Goal: Task Accomplishment & Management: Complete application form

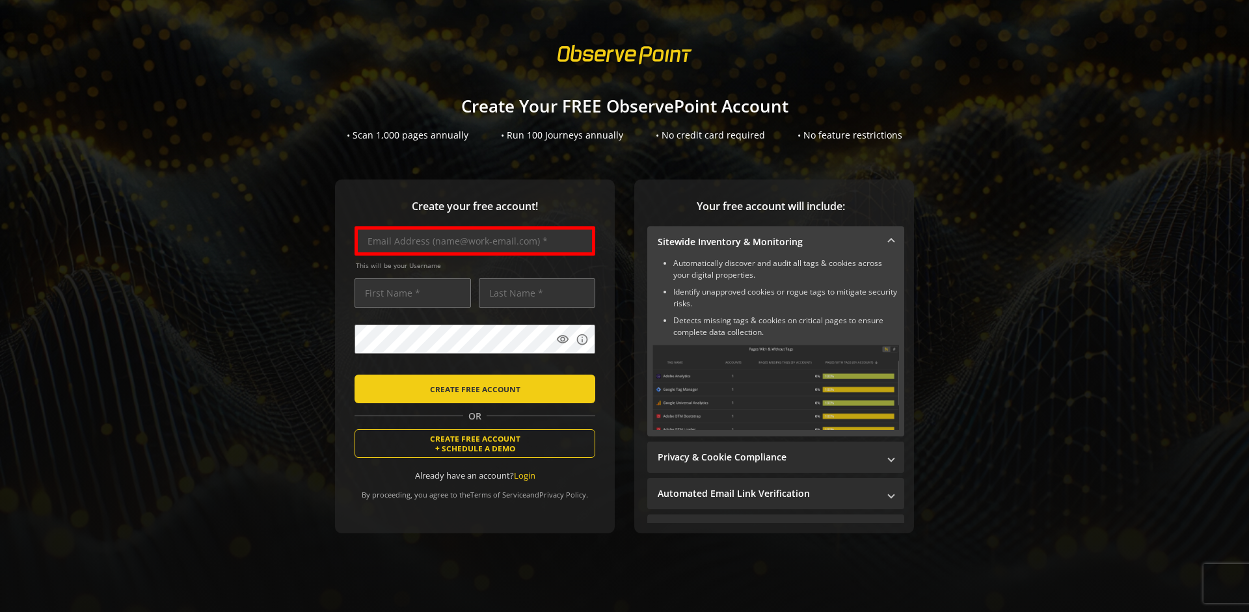
click at [472, 241] on input "text" at bounding box center [475, 240] width 241 height 29
type input "[EMAIL_ADDRESS][DOMAIN_NAME]"
click at [409, 293] on input "text" at bounding box center [413, 293] width 116 height 29
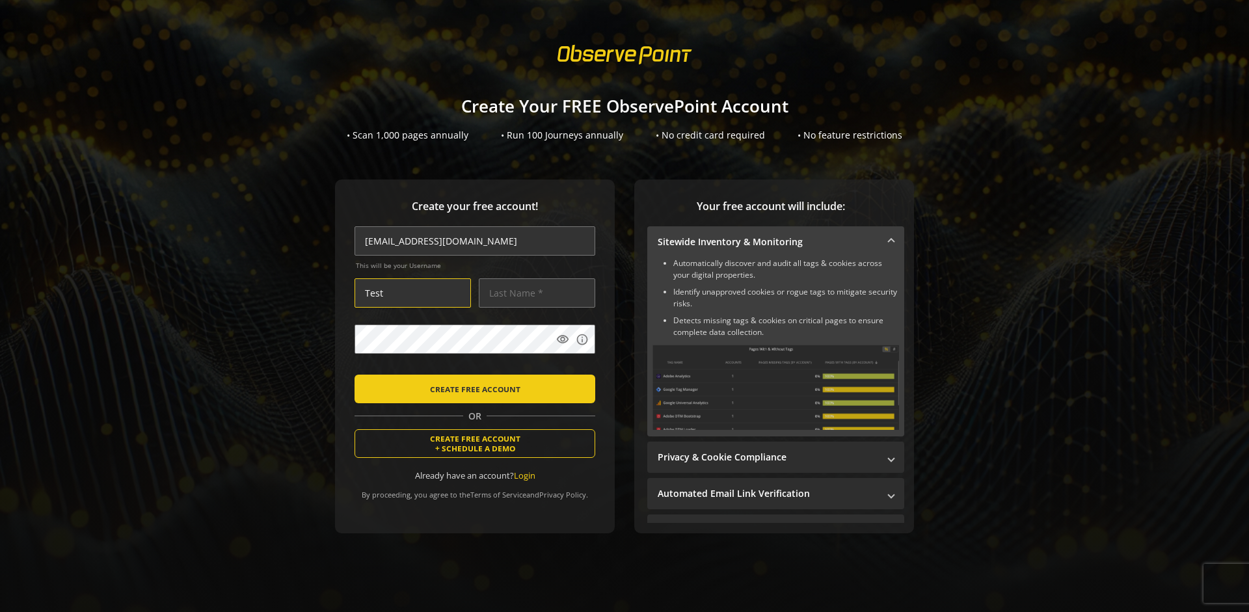
type input "Test"
click at [534, 293] on input "text" at bounding box center [537, 293] width 116 height 29
type input "User"
click at [641, 371] on body "Loading... Create Your FREE ObservePoint Account • Scan 1,000 pages annually • …" at bounding box center [624, 306] width 1249 height 612
click at [472, 389] on span "CREATE FREE ACCOUNT" at bounding box center [475, 388] width 90 height 23
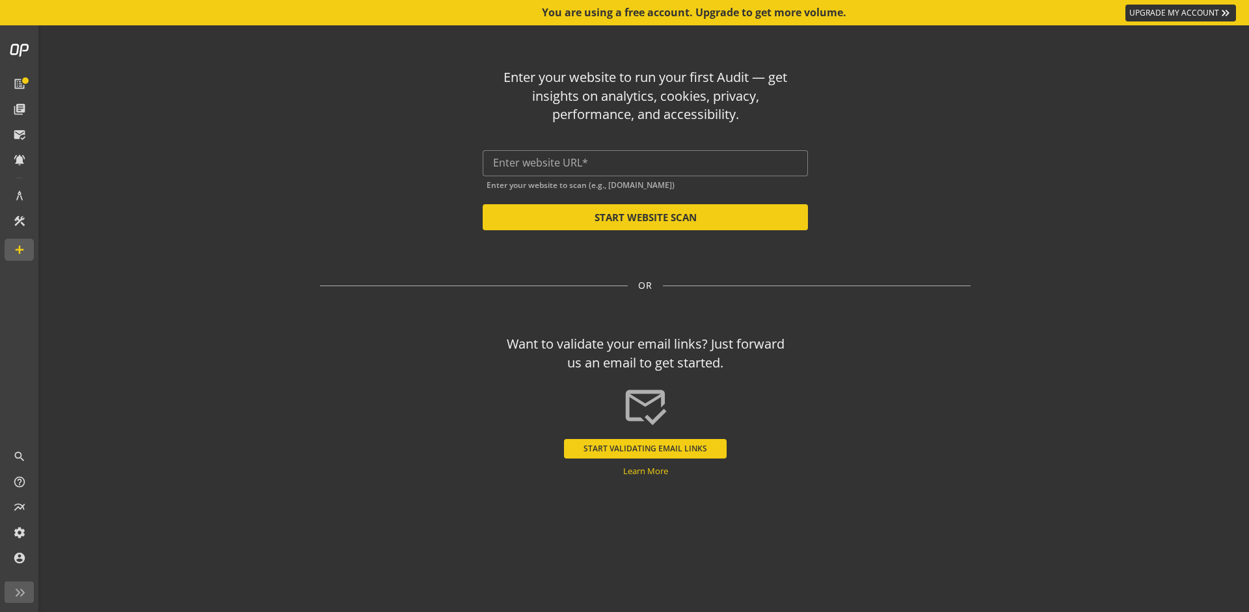
click at [646, 163] on input "text" at bounding box center [645, 163] width 305 height 12
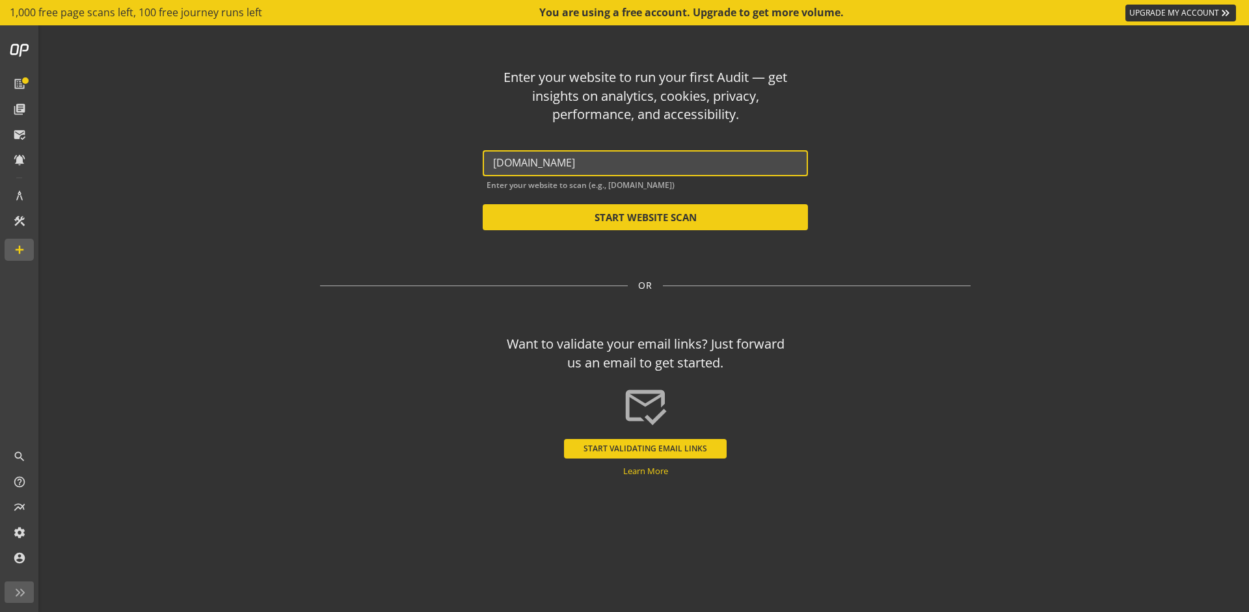
click at [646, 217] on button "START WEBSITE SCAN" at bounding box center [645, 217] width 325 height 26
type input "[URL][DOMAIN_NAME]"
